Goal: Information Seeking & Learning: Learn about a topic

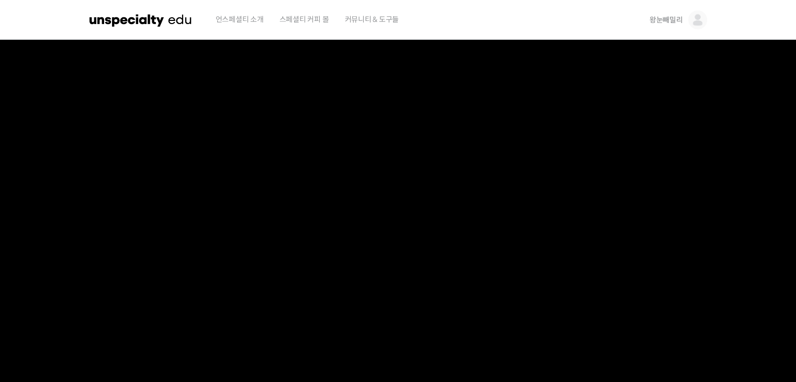
click at [146, 19] on img at bounding box center [140, 19] width 103 height 31
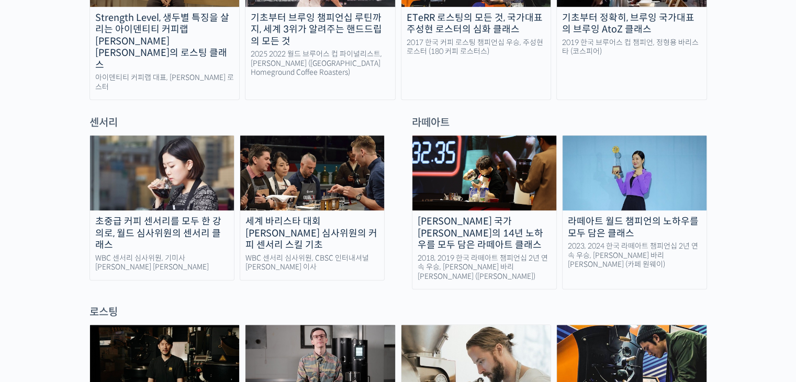
scroll to position [1002, 0]
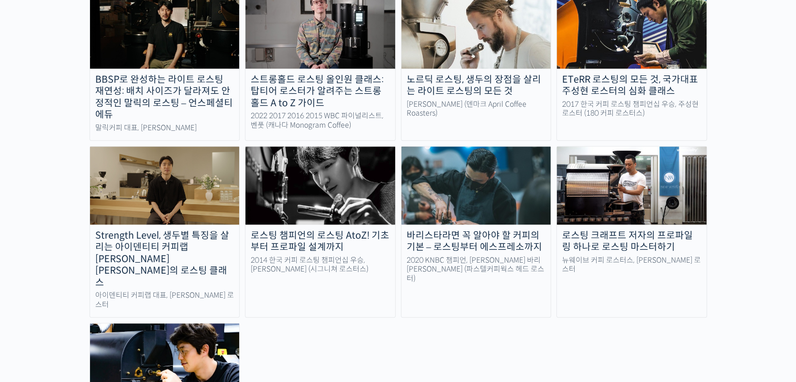
click at [194, 323] on img at bounding box center [165, 361] width 150 height 77
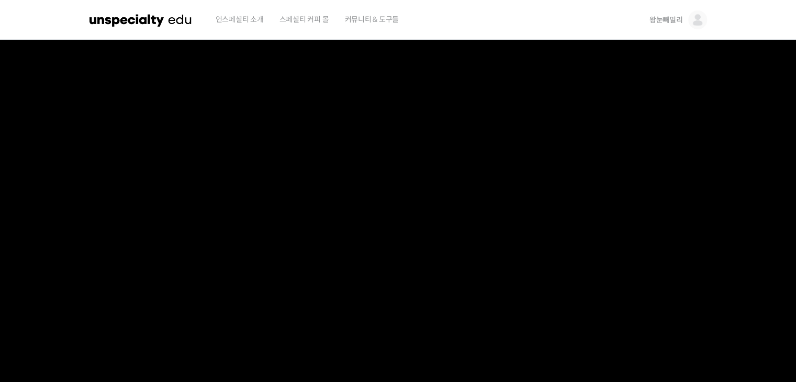
scroll to position [334, 0]
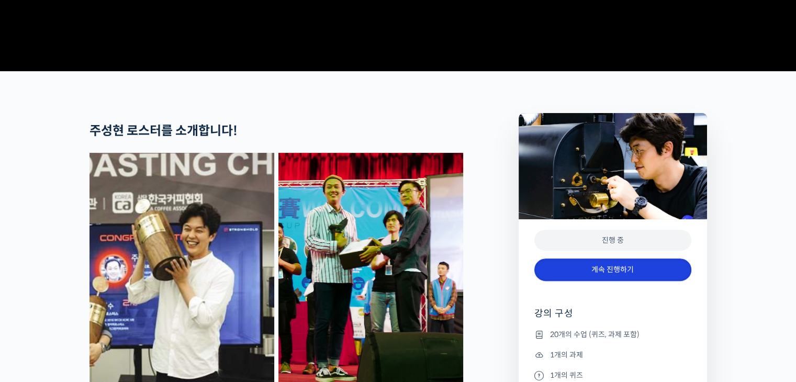
click at [603, 281] on link "계속 진행하기" at bounding box center [612, 269] width 157 height 22
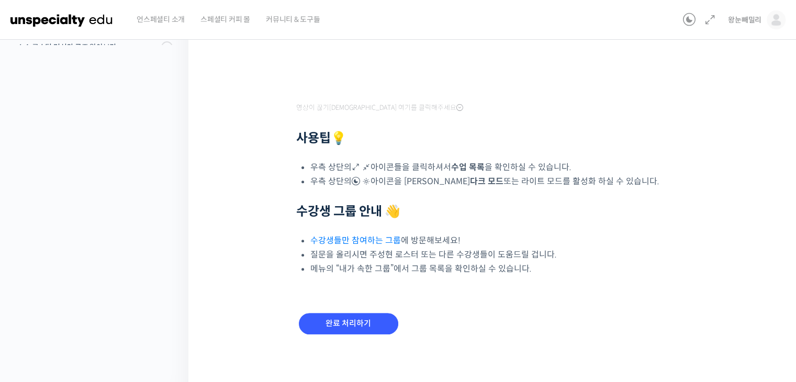
scroll to position [258, 0]
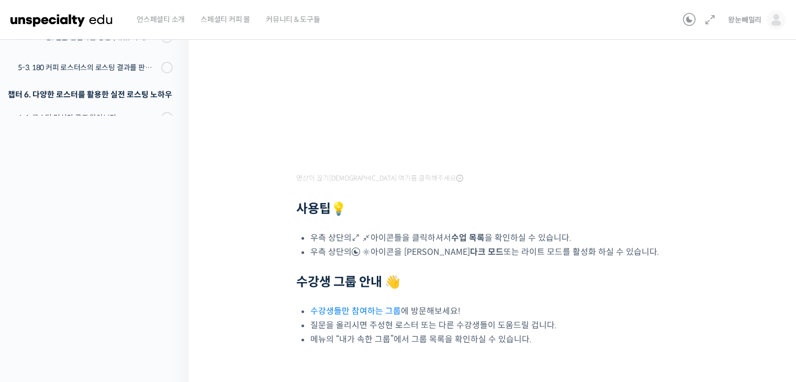
click at [794, 328] on div "최고 인기 로스팅 수업을 온라인으로! 국가대표의 로스팅 클래스 2-2. 로스팅 용어 완벽하게 파악하기 진행 중 수업 3 / 20 진행 중 ← …" at bounding box center [494, 113] width 613 height 681
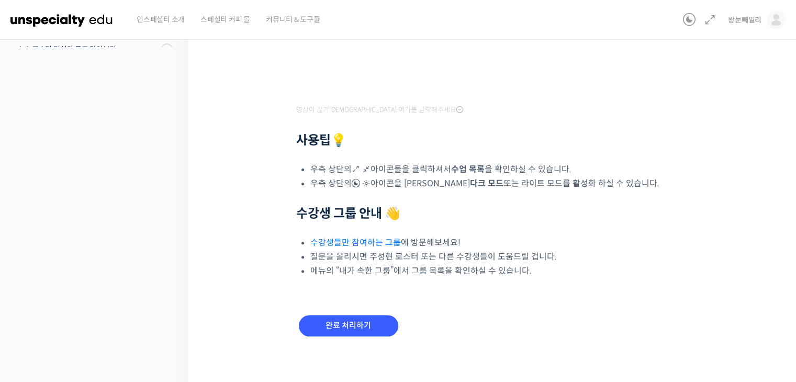
scroll to position [329, 0]
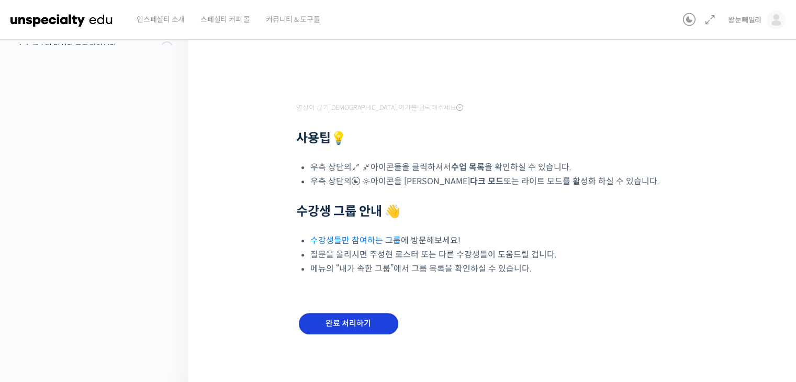
click at [370, 323] on input "완료 처리하기" at bounding box center [348, 323] width 99 height 21
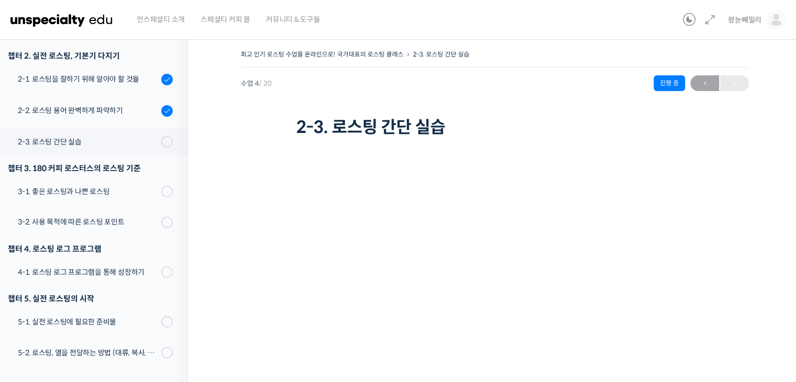
scroll to position [173, 0]
